Goal: Contribute content: Contribute content

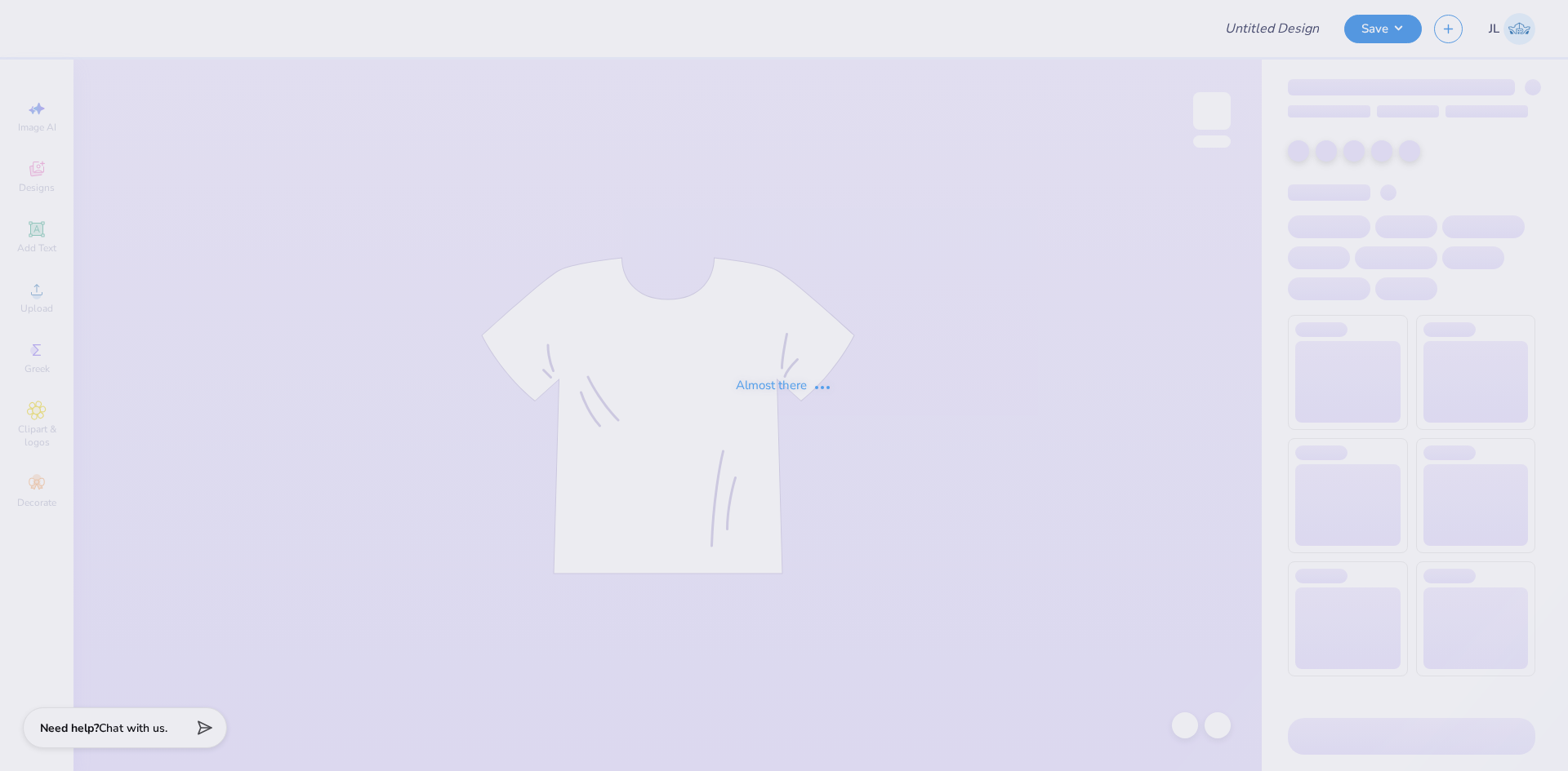
type input "DTD Tiki shirt"
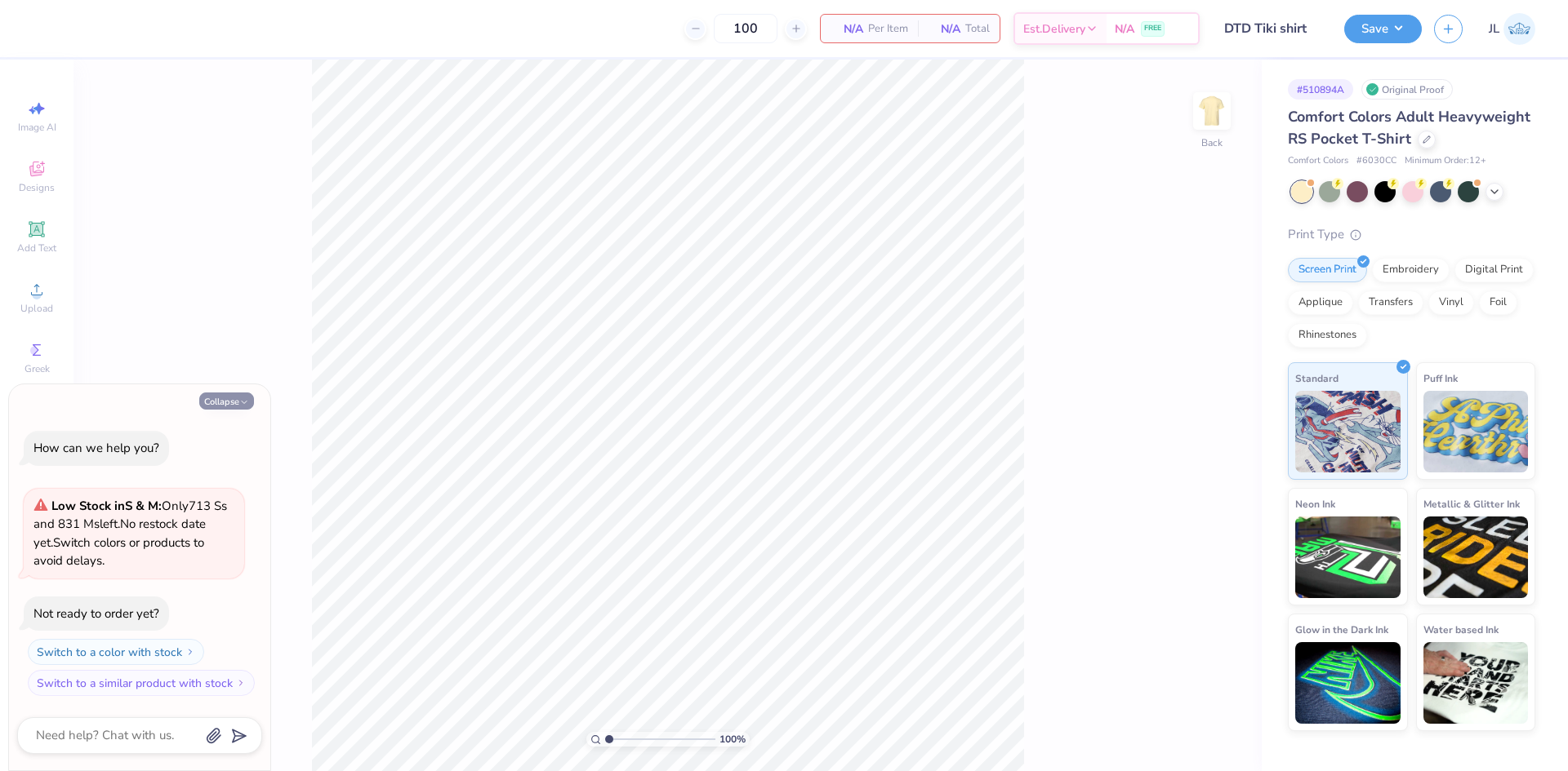
click at [231, 402] on button "Collapse" at bounding box center [226, 401] width 55 height 17
type textarea "x"
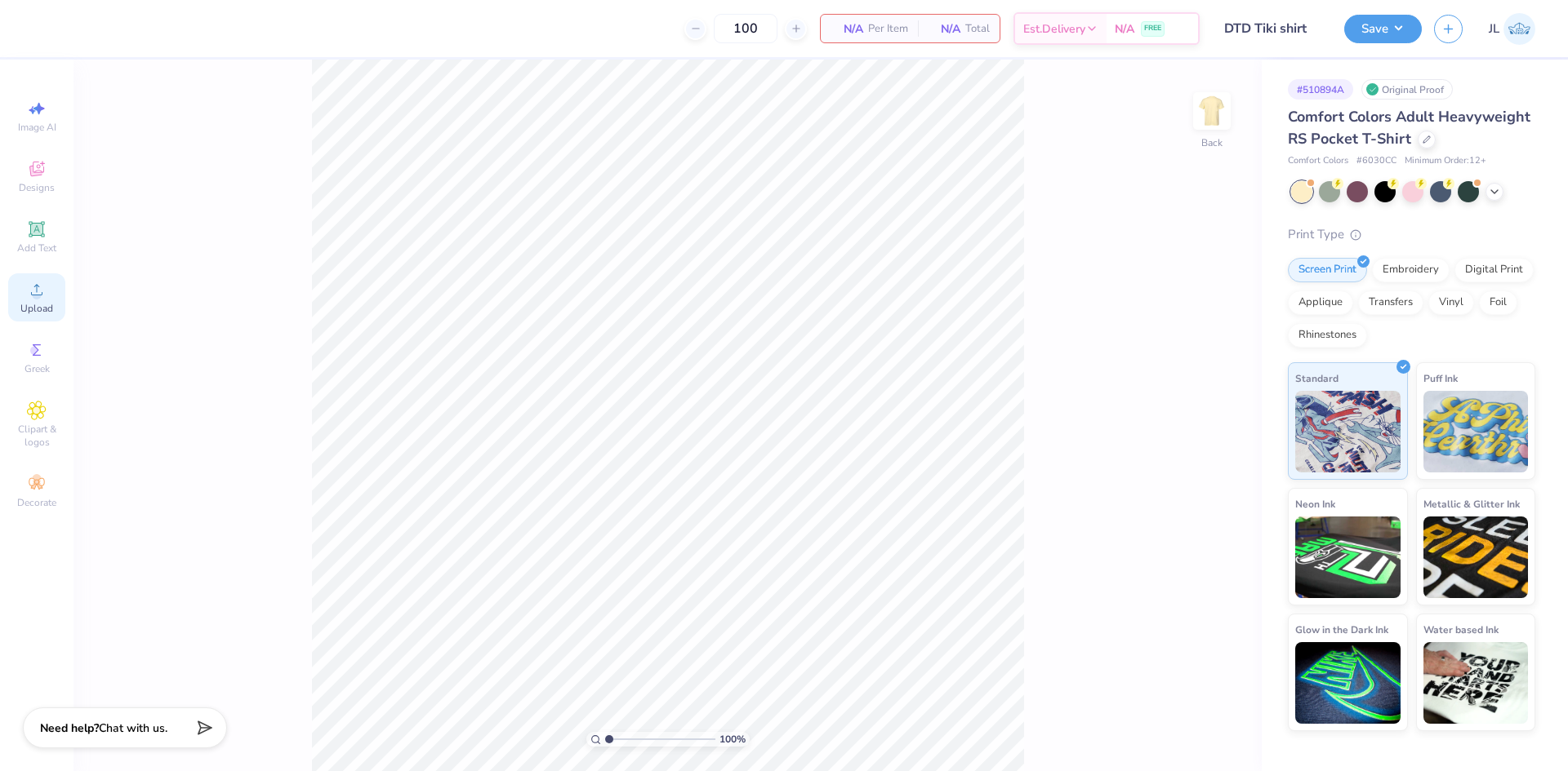
click at [29, 302] on span "Upload" at bounding box center [36, 308] width 33 height 13
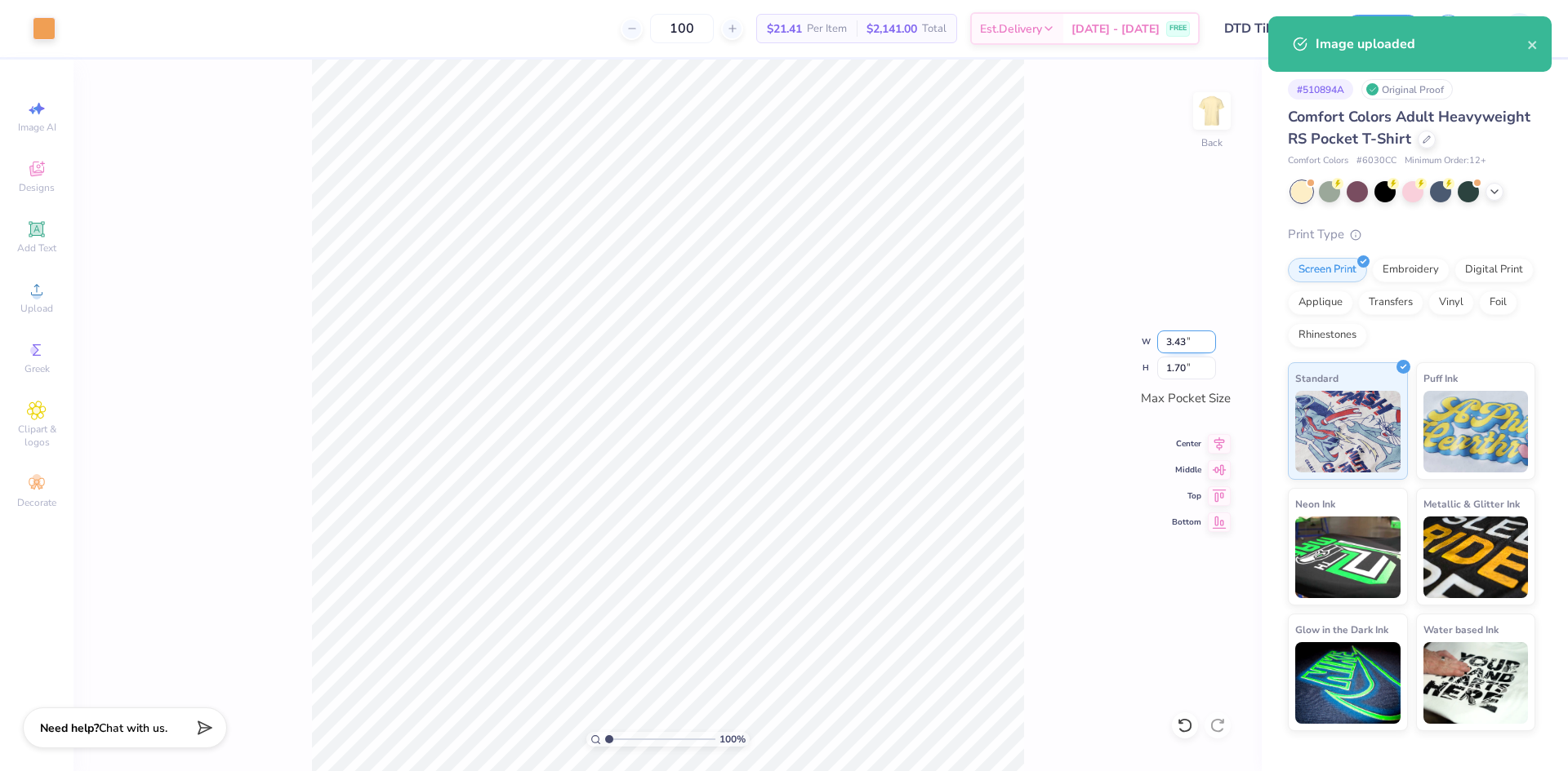
click at [1171, 346] on input "3.43" at bounding box center [1187, 341] width 59 height 23
type input "3.50"
type input "1.74"
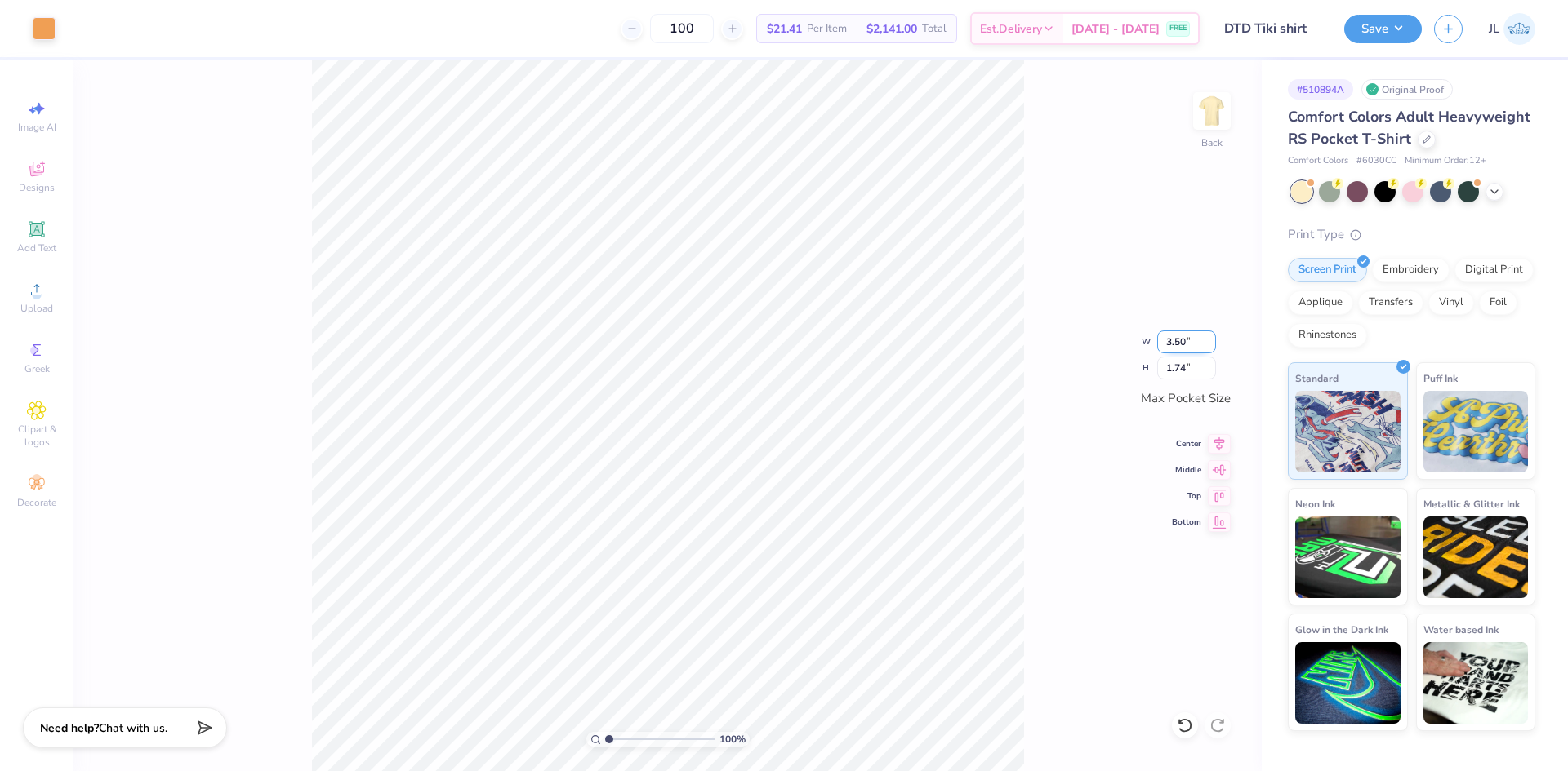
click at [1173, 345] on input "3.50" at bounding box center [1187, 341] width 59 height 23
click at [1173, 344] on input "3.50" at bounding box center [1187, 341] width 59 height 23
type input "3.5"
click at [1085, 350] on div "100 % Back W 3.5 3.5 " H 1.74 1.74 " Max Pocket Size Center Middle Top Bottom" at bounding box center [667, 415] width 1188 height 712
click at [1217, 122] on img at bounding box center [1211, 111] width 65 height 65
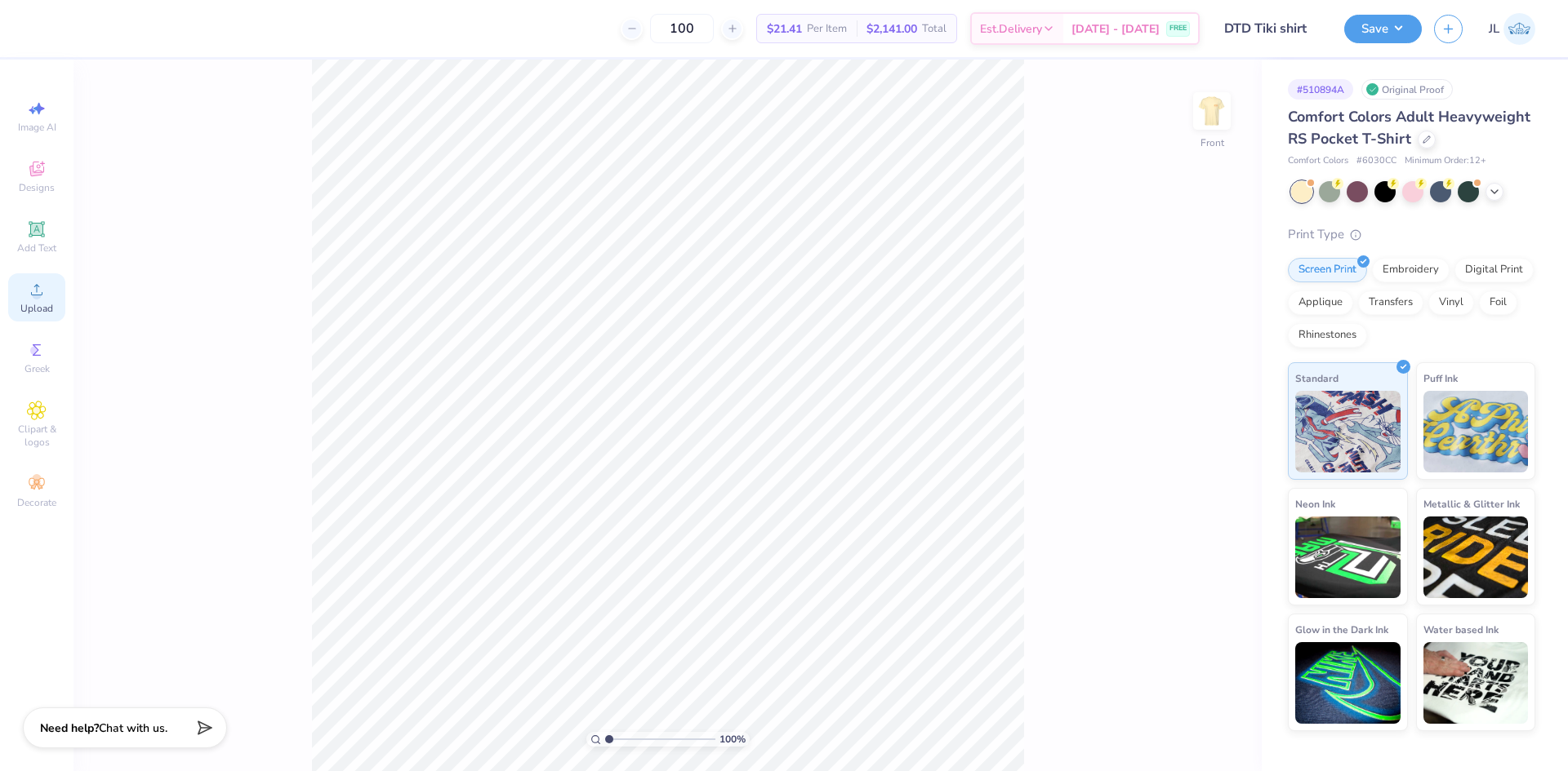
click at [52, 286] on div "Upload" at bounding box center [37, 297] width 57 height 48
click at [44, 290] on div "Upload" at bounding box center [37, 297] width 57 height 48
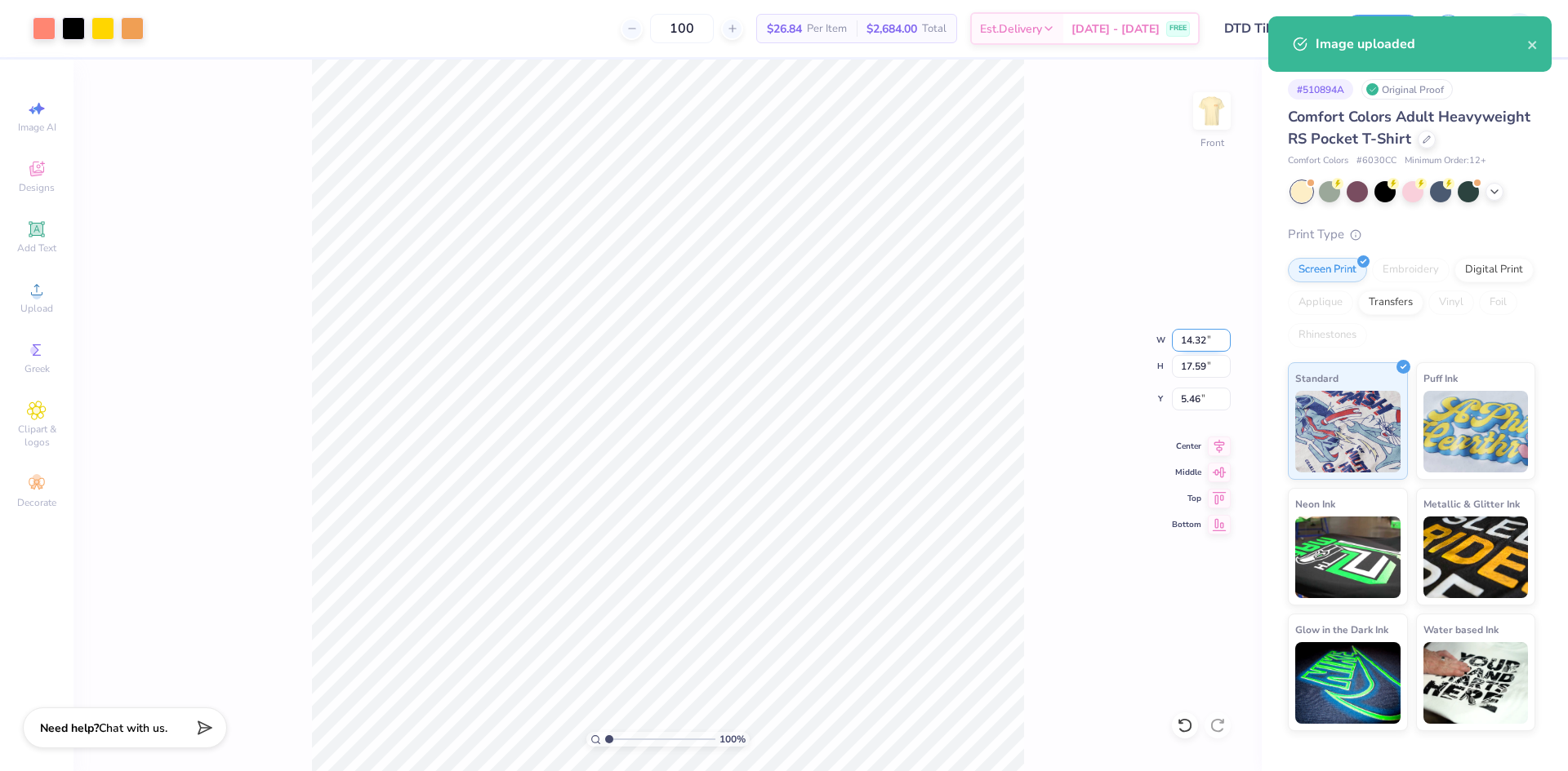
click at [1188, 340] on input "14.32" at bounding box center [1201, 340] width 59 height 23
type input "12.00"
type input "14.74"
click at [1190, 403] on input "6.88" at bounding box center [1201, 399] width 59 height 23
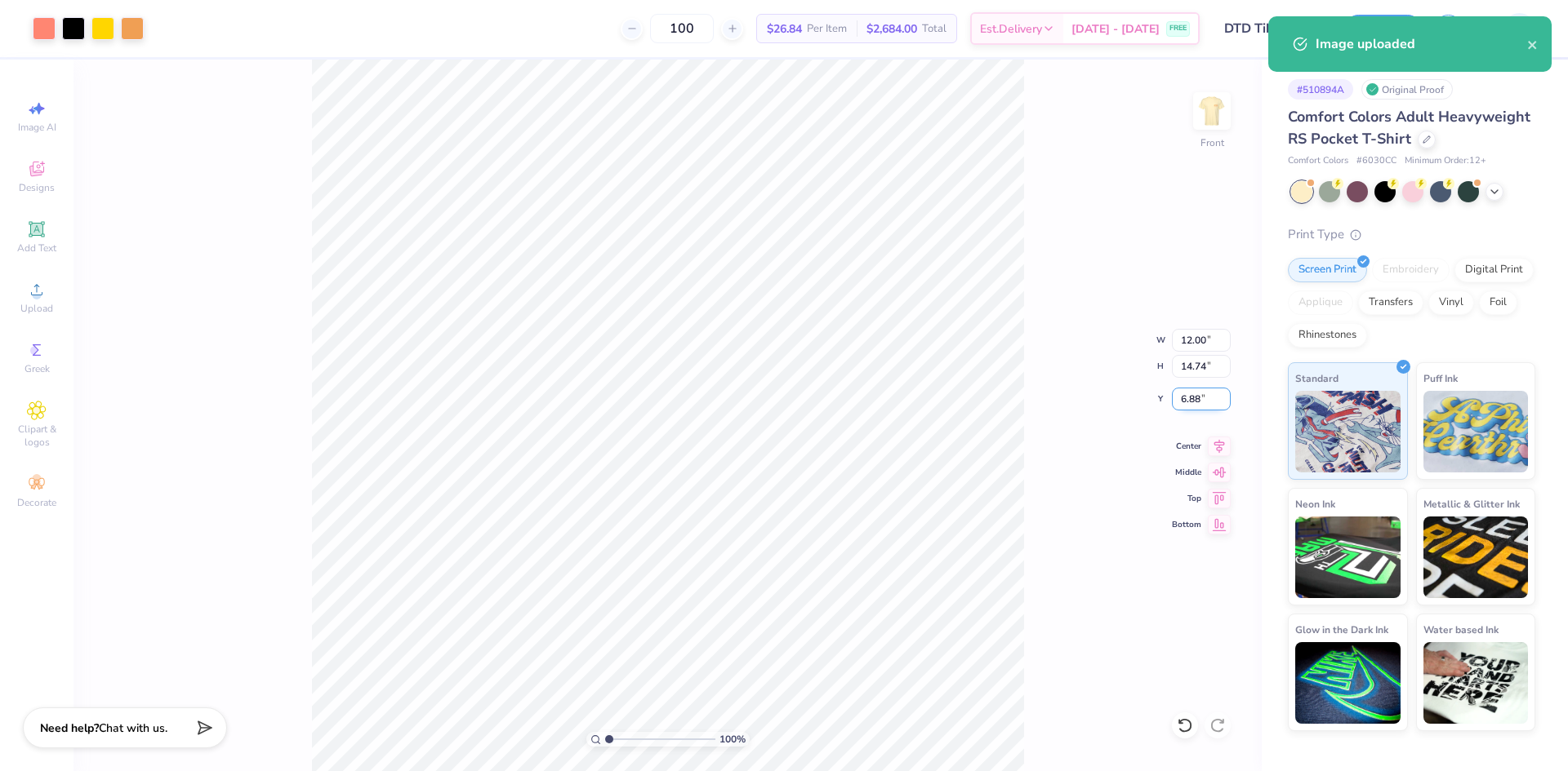
click at [1190, 403] on input "6.88" at bounding box center [1201, 399] width 59 height 23
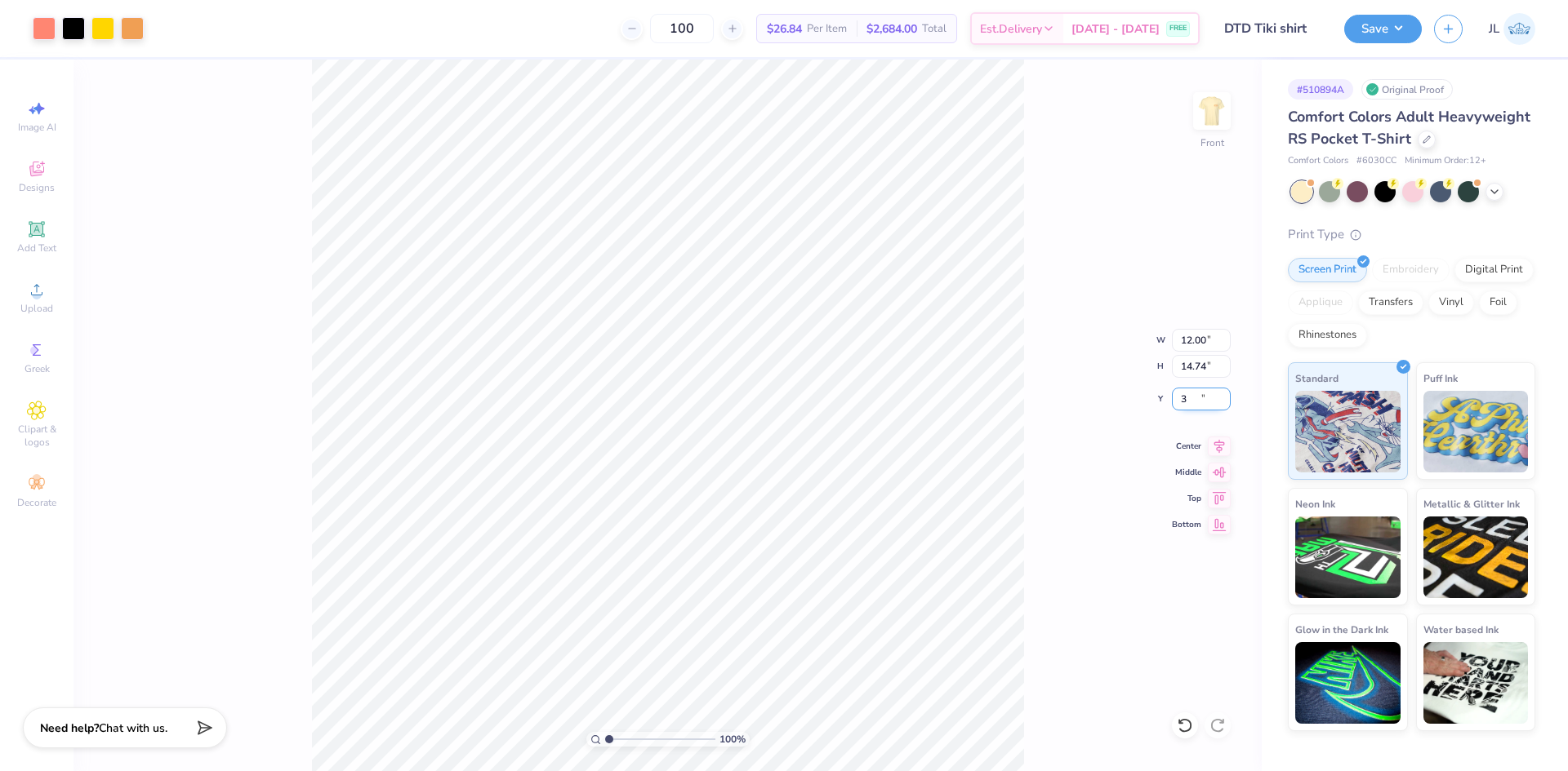
type input "3.00"
click at [1059, 385] on div "100 % Front W 12.00 12.00 " H 14.74 14.74 " Y 3.00 3.00 " Center Middle Top Bot…" at bounding box center [667, 415] width 1188 height 712
click at [1220, 120] on img at bounding box center [1211, 111] width 65 height 65
click at [577, 35] on div "100 $26.84 Per Item $2,684.00 Total Est. Delivery [DATE] - [DATE] FREE" at bounding box center [634, 29] width 1132 height 57
click at [1175, 341] on input "3.50" at bounding box center [1187, 341] width 59 height 23
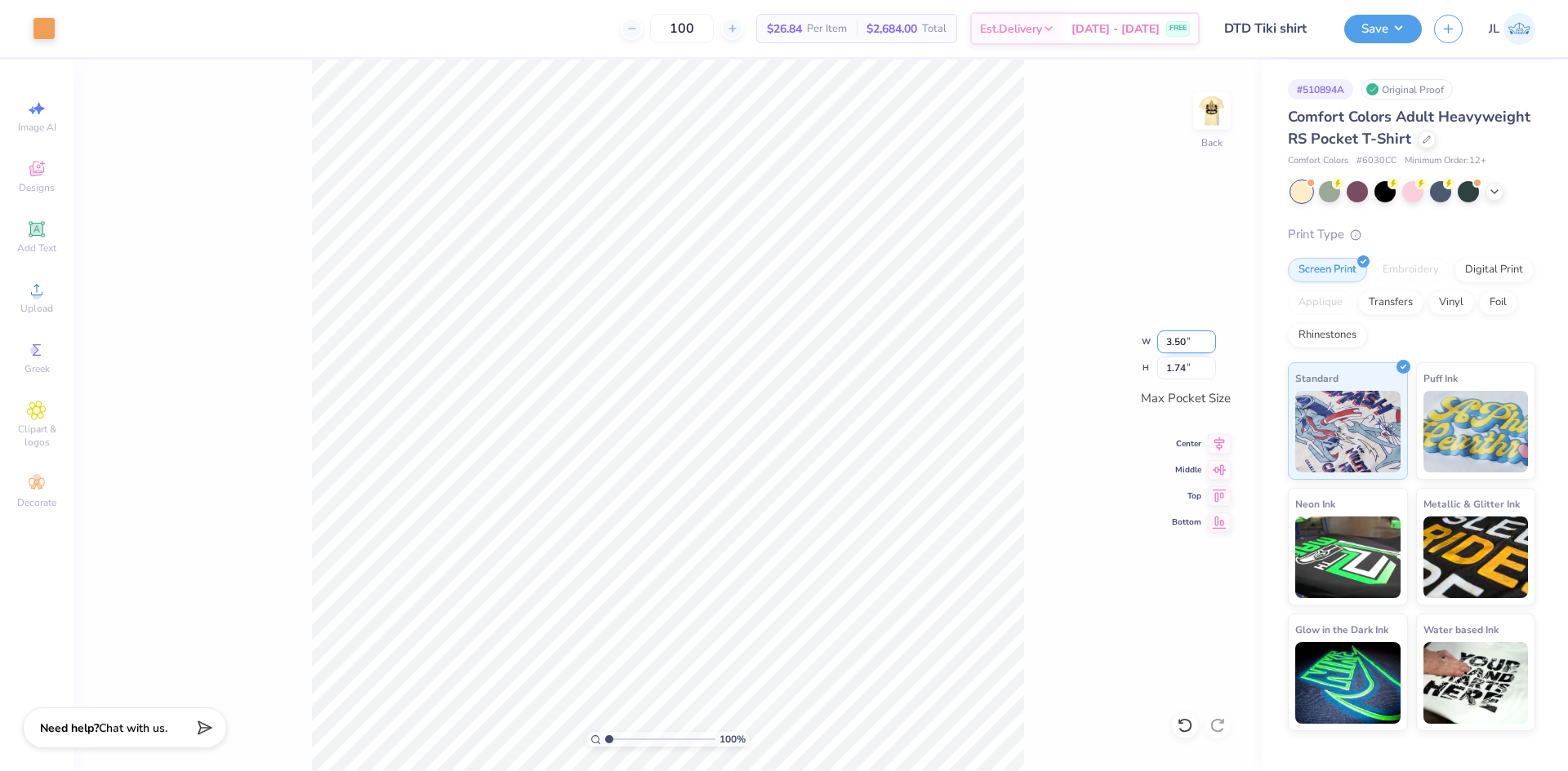
click at [1175, 341] on input "3.50" at bounding box center [1187, 341] width 59 height 23
click at [1106, 256] on div "100 % Back W 3.50 3.50 " H 1.74 1.74 " Max Pocket Size Center Middle Top Bottom" at bounding box center [667, 415] width 1188 height 712
click at [1204, 125] on img at bounding box center [1211, 111] width 65 height 65
click at [50, 291] on div "Upload" at bounding box center [37, 297] width 57 height 48
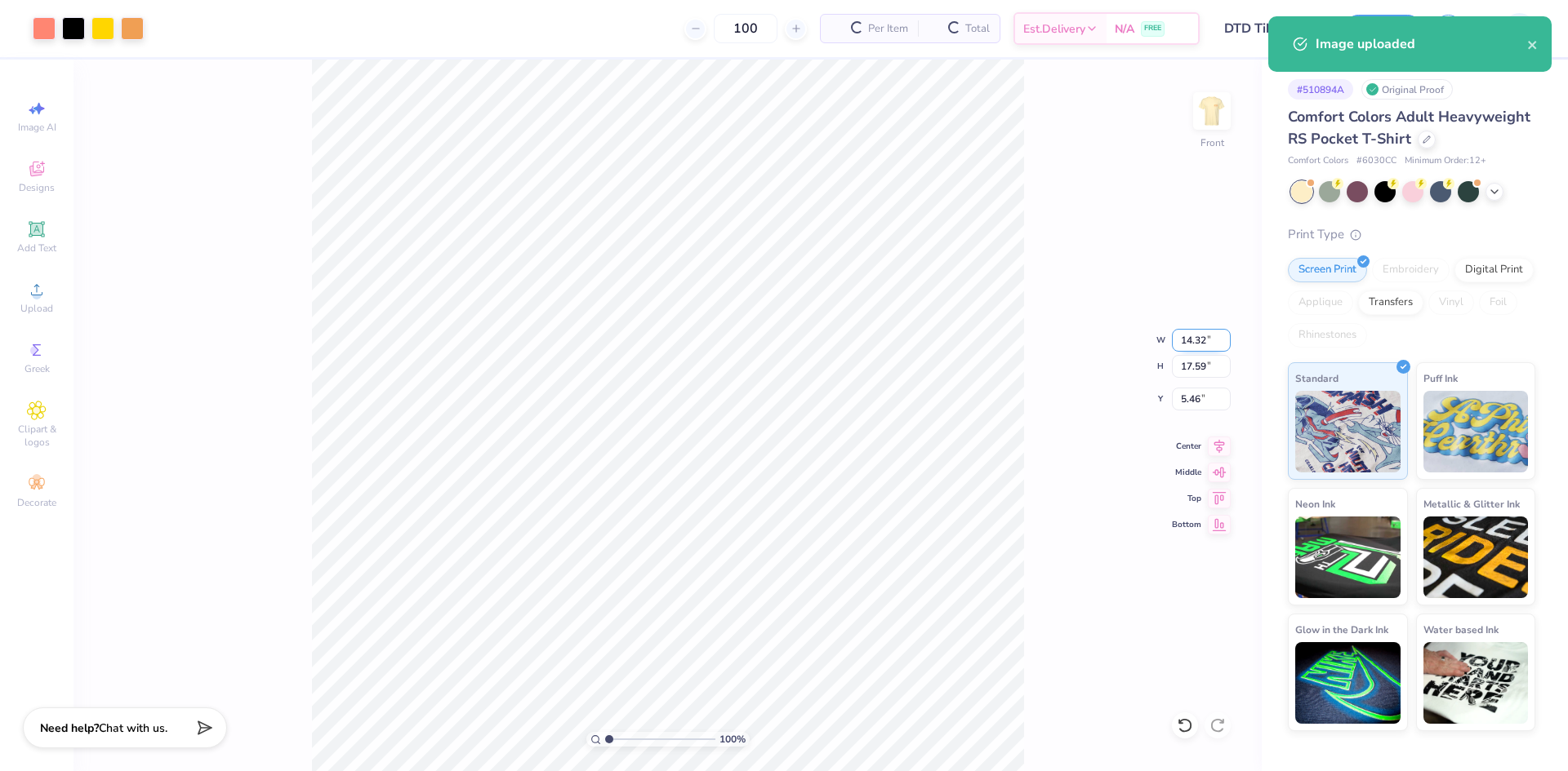
click at [1190, 336] on input "14.32" at bounding box center [1201, 340] width 59 height 23
type input "12.00"
type input "14.74"
click at [1190, 403] on input "6.88" at bounding box center [1201, 399] width 59 height 23
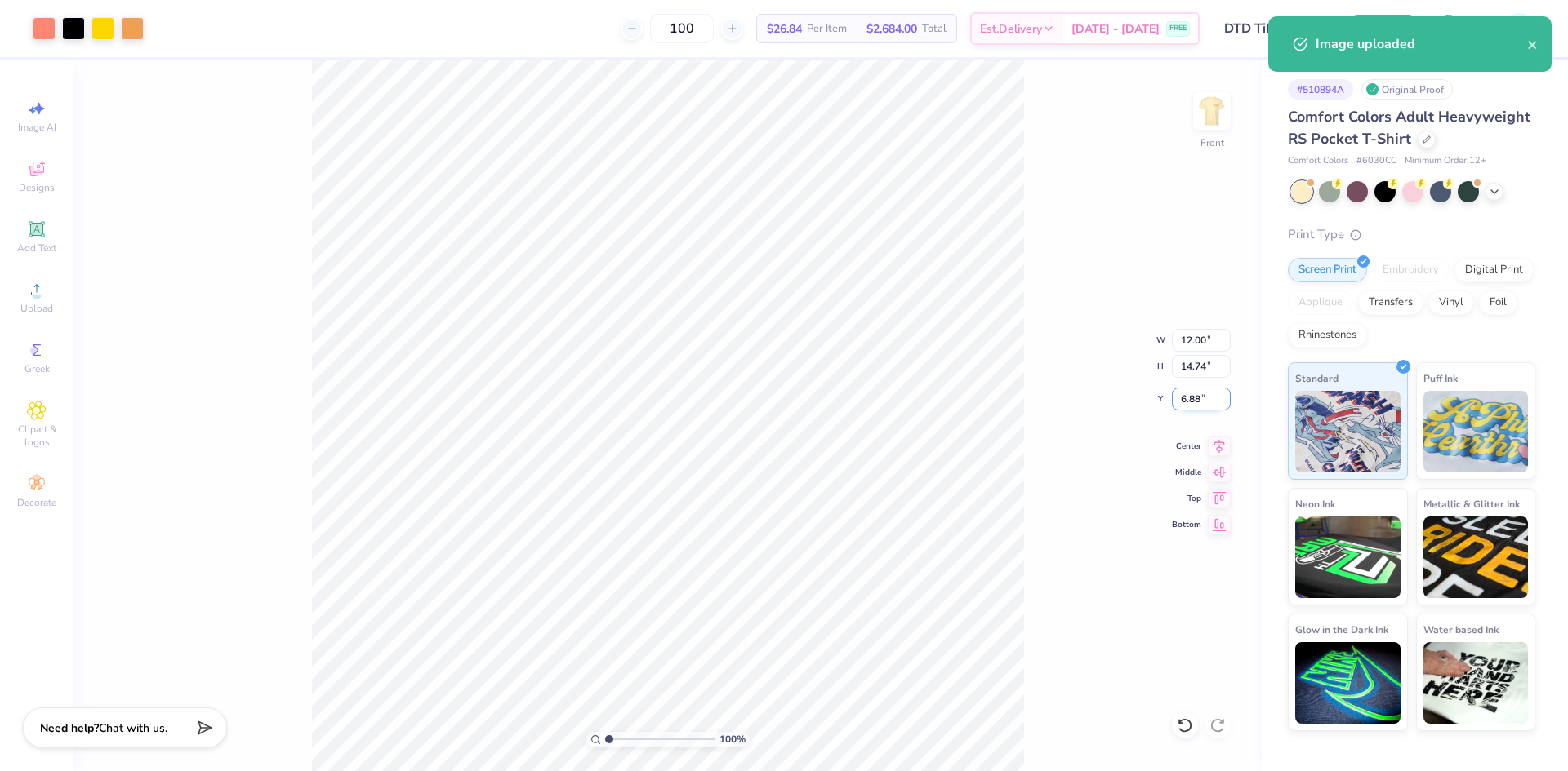
click at [1190, 403] on input "6.88" at bounding box center [1201, 399] width 59 height 23
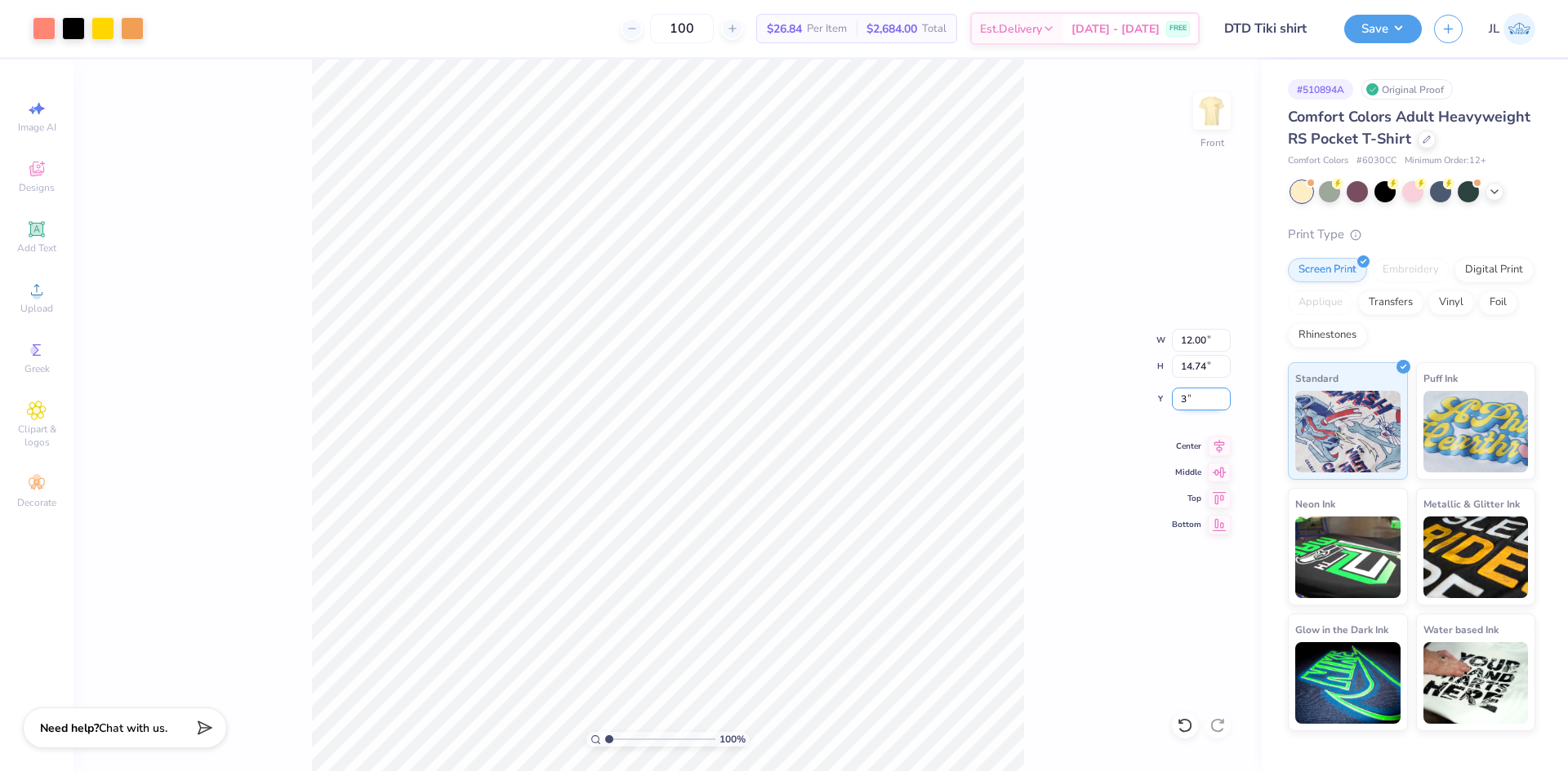
type input "3.00"
click at [204, 94] on div "100 % Front W 12.00 12.00 " H 14.74 14.74 " Y 3.00 3.00 " Center Middle Top Bot…" at bounding box center [667, 415] width 1188 height 712
click at [1202, 117] on img at bounding box center [1211, 111] width 65 height 65
click at [1032, 119] on div "100 % Back W 3.50 3.50 " H 1.74 1.74 " Max Pocket Size Center Middle Top Bottom" at bounding box center [667, 415] width 1188 height 712
click at [1198, 111] on img at bounding box center [1211, 111] width 65 height 65
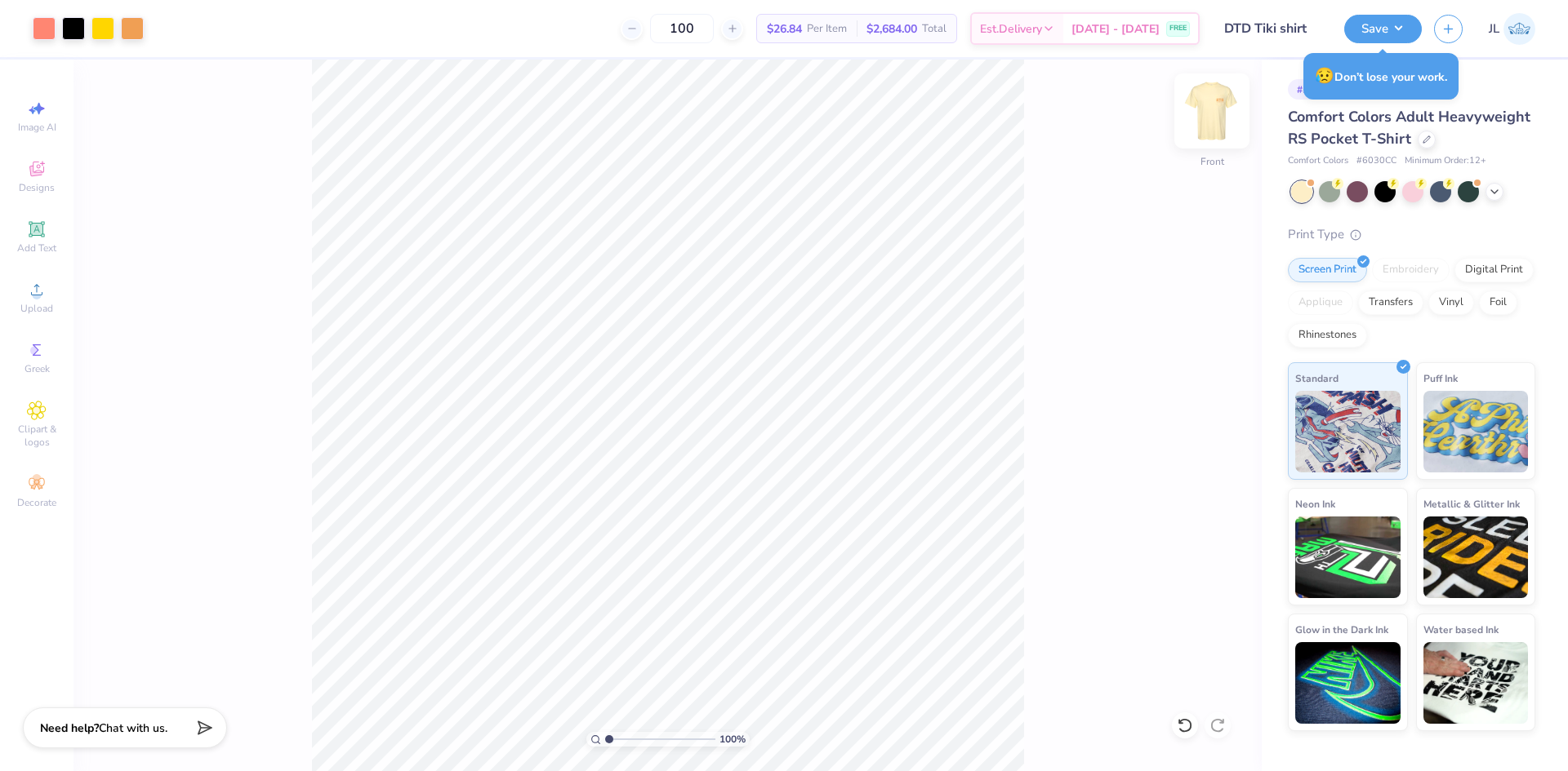
click at [1206, 116] on img at bounding box center [1211, 111] width 65 height 65
click at [1209, 115] on img at bounding box center [1211, 111] width 65 height 65
click at [1208, 117] on img at bounding box center [1211, 111] width 65 height 65
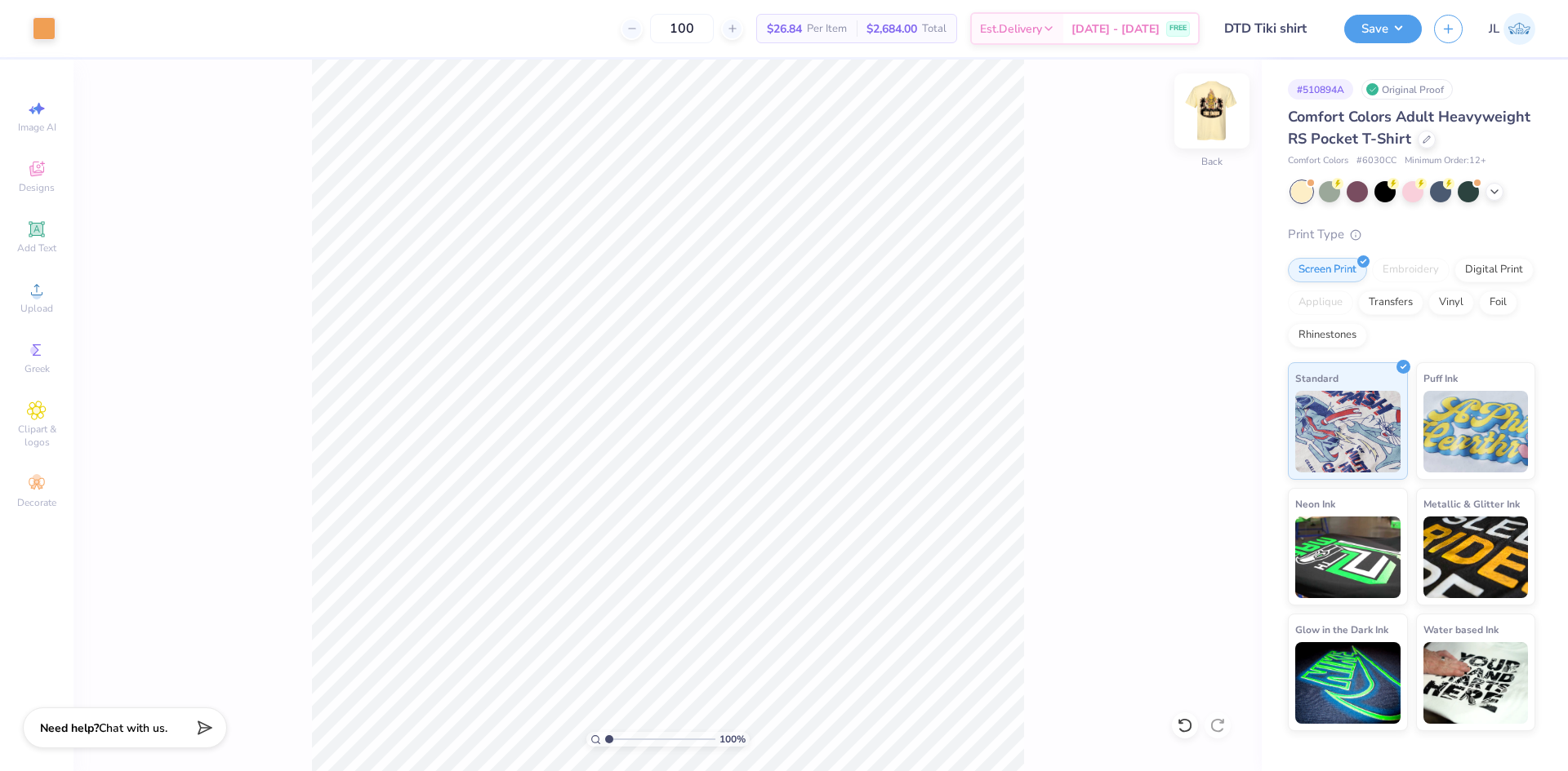
click at [1219, 123] on img at bounding box center [1211, 111] width 65 height 65
click at [1213, 101] on img at bounding box center [1211, 111] width 65 height 65
click at [1225, 106] on img at bounding box center [1211, 111] width 65 height 65
type input "1.04"
type textarea "x"
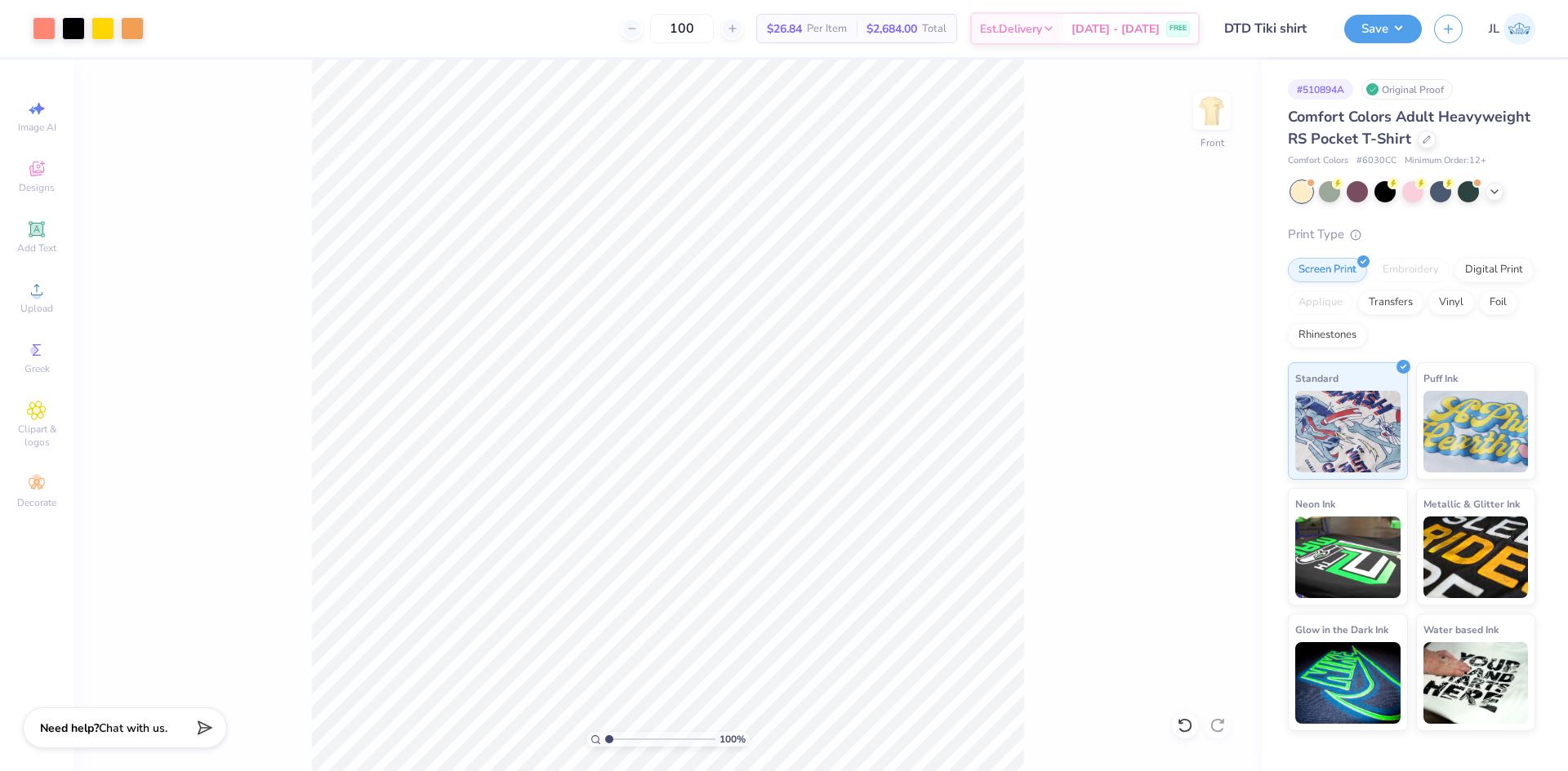
type input "1.11"
type textarea "x"
click at [610, 736] on input "range" at bounding box center [660, 739] width 110 height 14
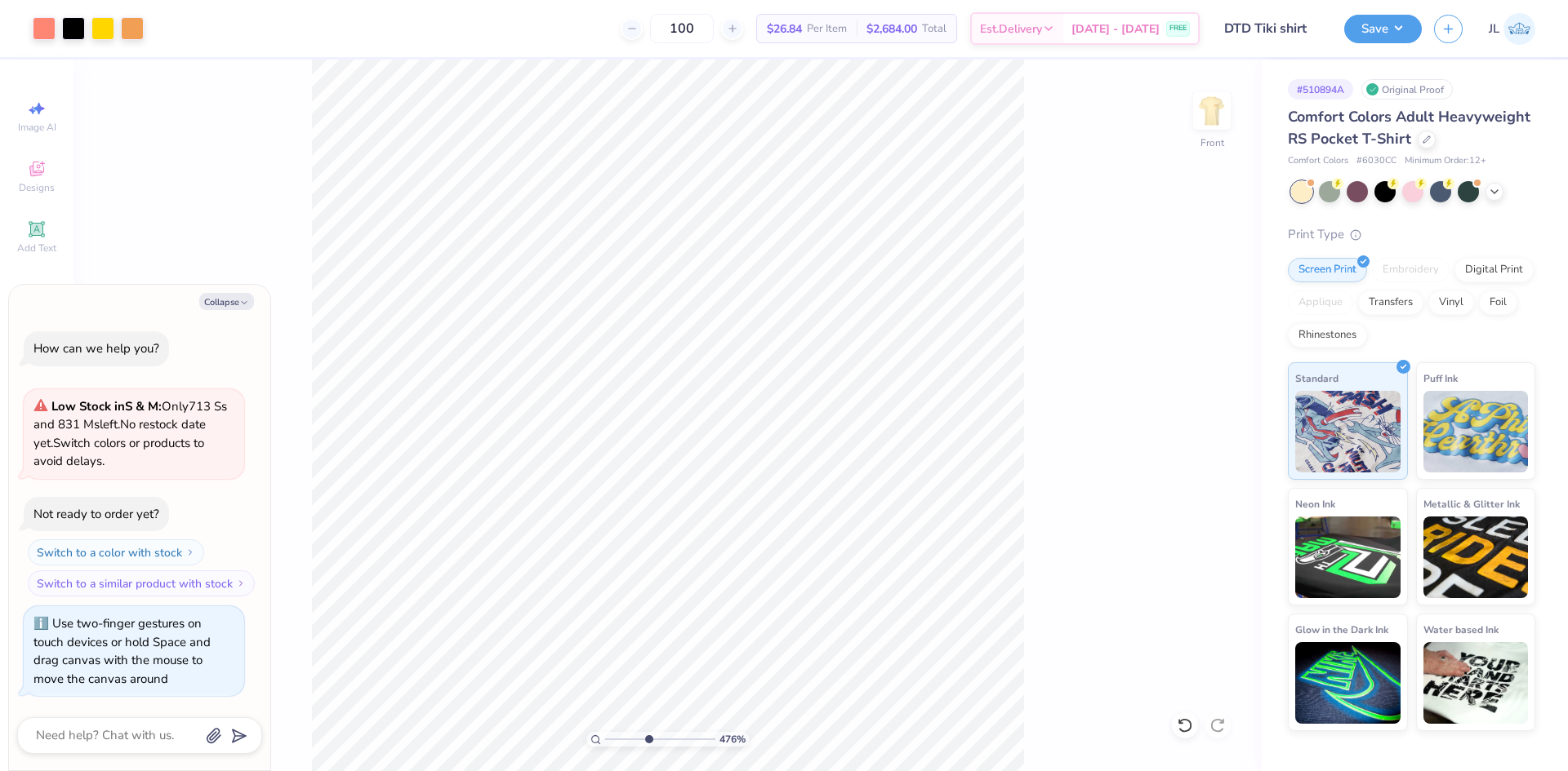
drag, startPoint x: 612, startPoint y: 737, endPoint x: 647, endPoint y: 729, distance: 35.9
click at [647, 732] on input "range" at bounding box center [660, 739] width 110 height 14
drag, startPoint x: 640, startPoint y: 744, endPoint x: 575, endPoint y: 743, distance: 65.0
type input "1"
click at [605, 743] on input "range" at bounding box center [660, 739] width 110 height 14
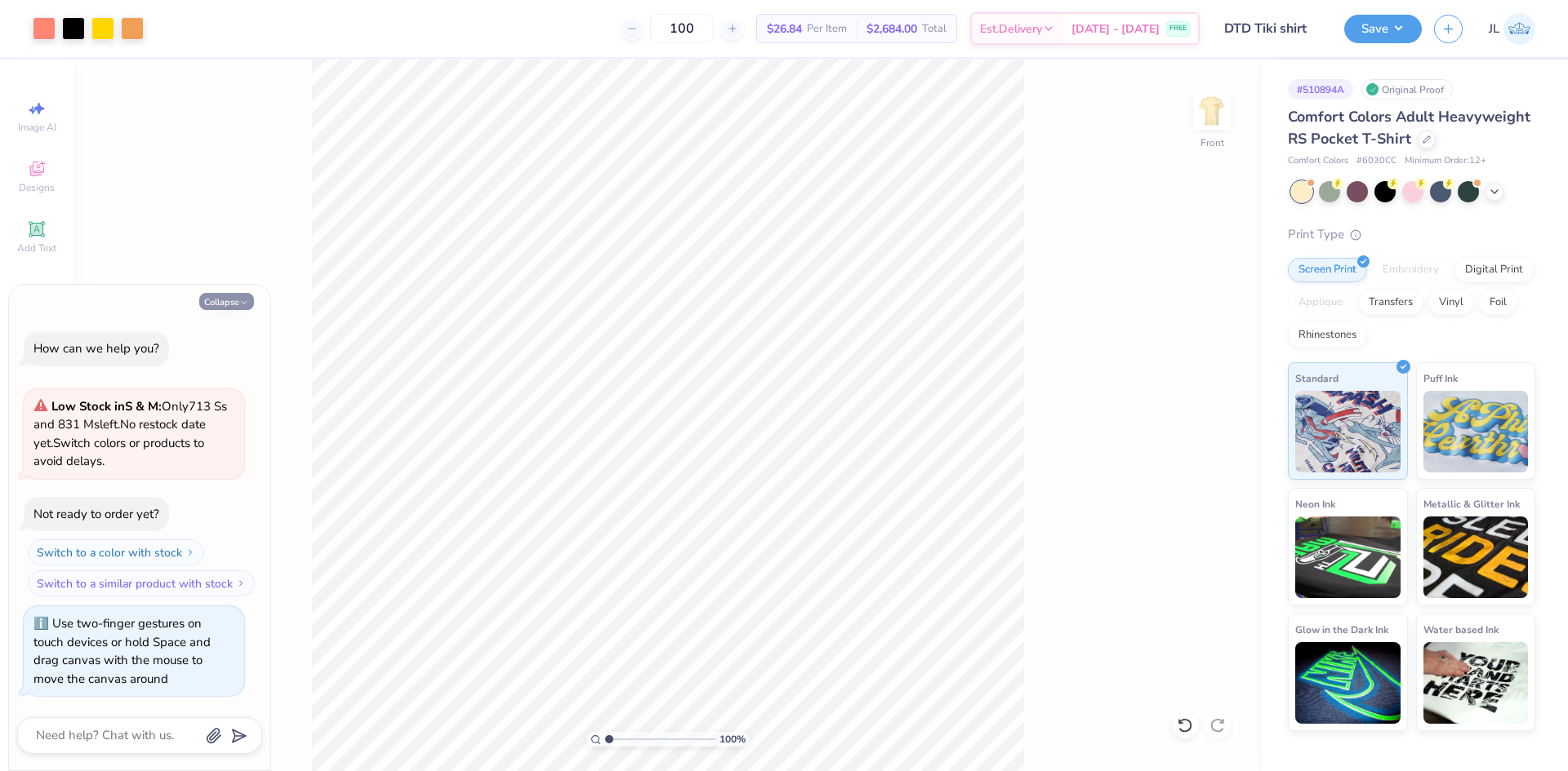
click at [231, 300] on button "Collapse" at bounding box center [226, 301] width 55 height 17
type textarea "x"
